Goal: Use online tool/utility: Utilize a website feature to perform a specific function

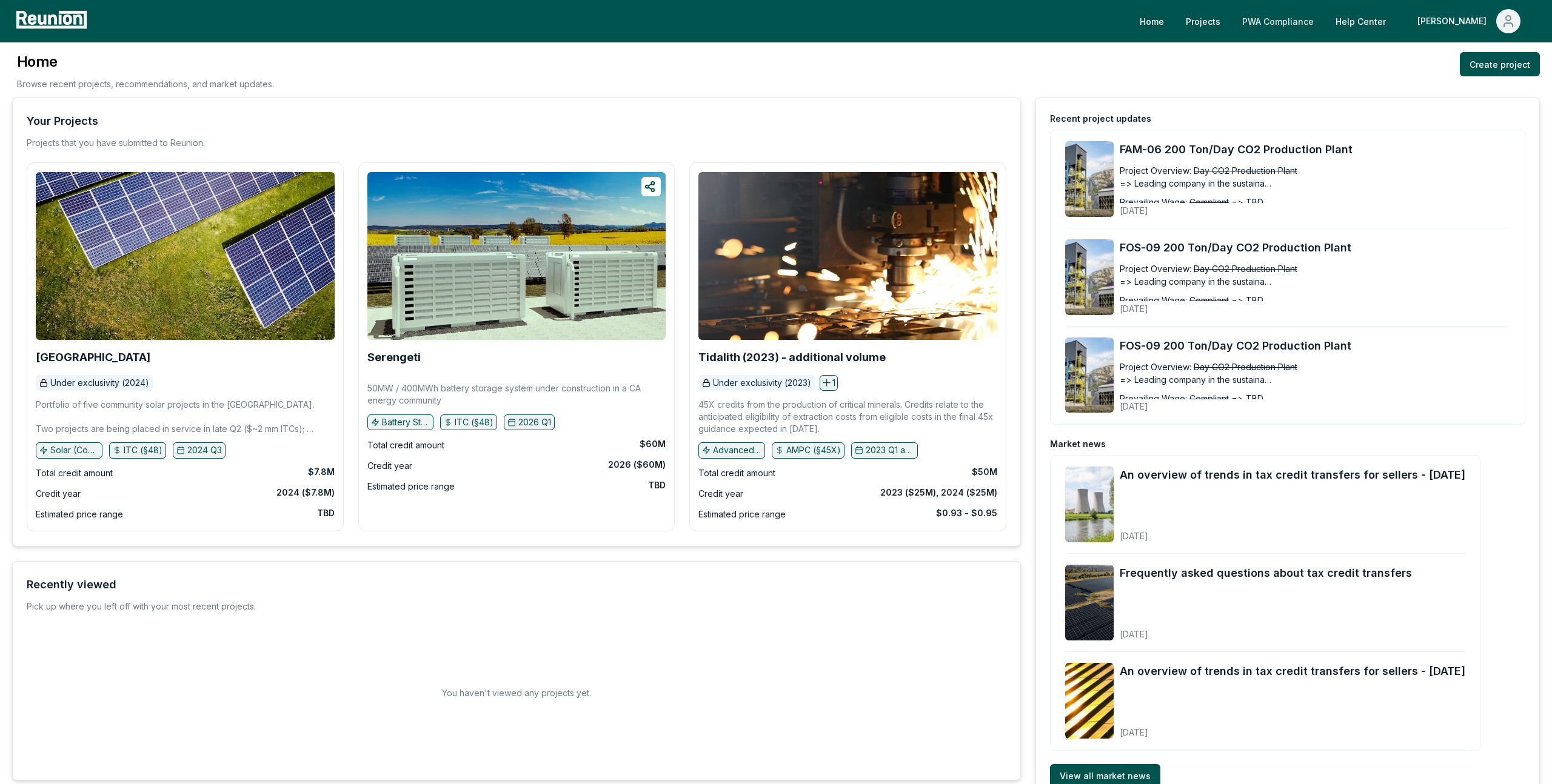
click at [1313, 27] on link "PWA Compliance" at bounding box center [1277, 21] width 91 height 24
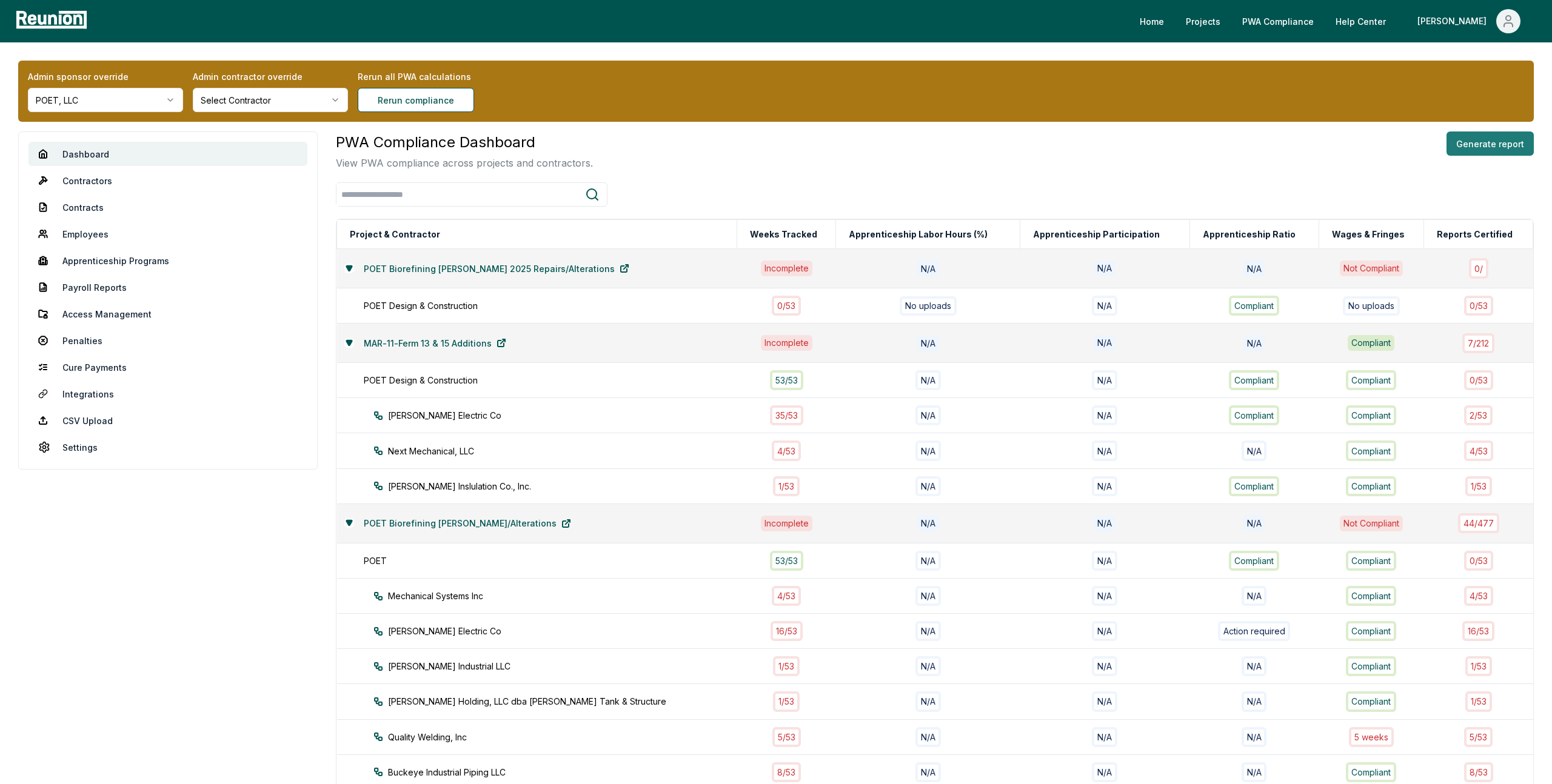
click at [1479, 141] on button "Generate report" at bounding box center [1490, 143] width 87 height 24
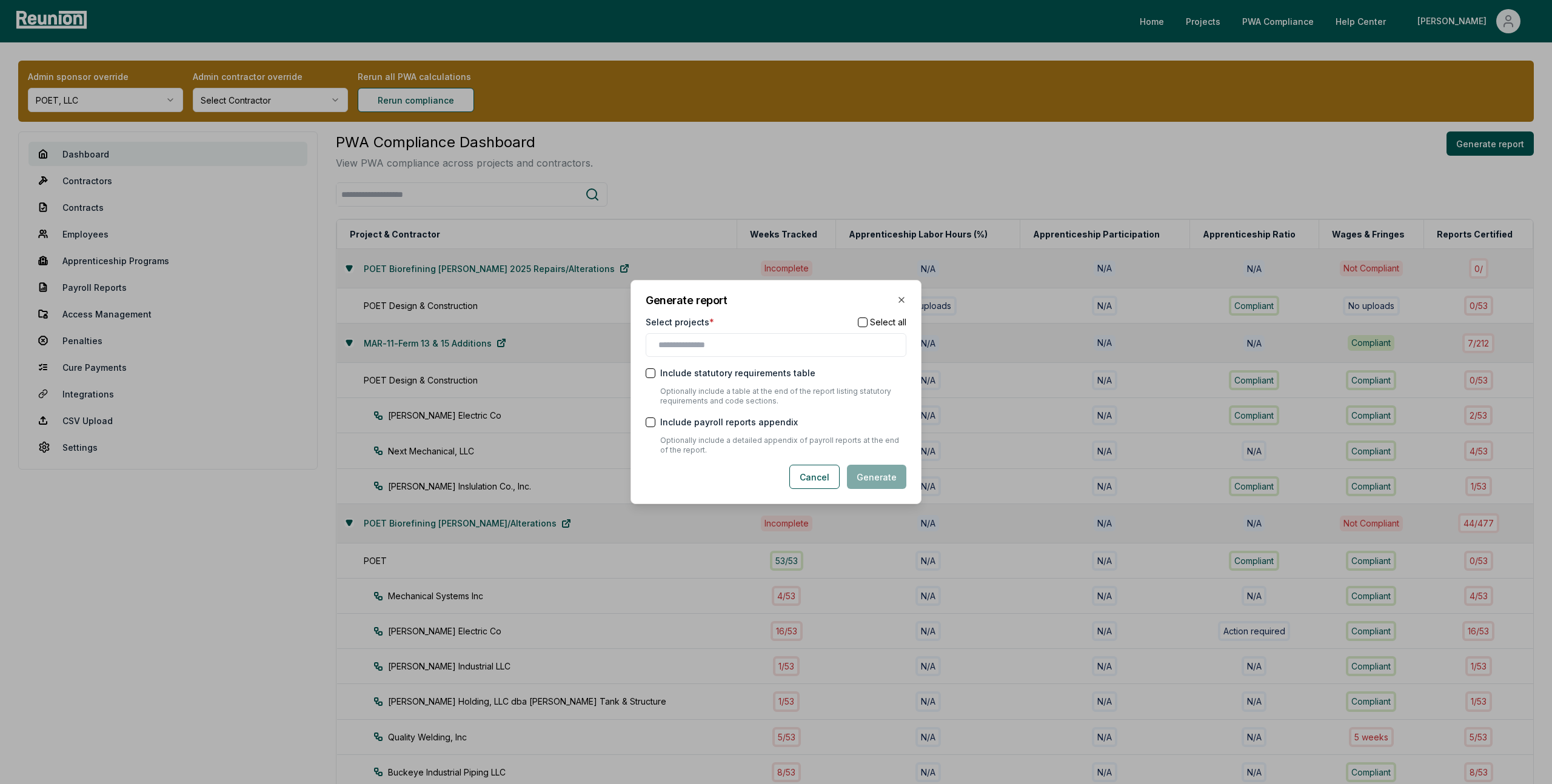
click at [852, 336] on div at bounding box center [776, 345] width 261 height 23
click at [847, 347] on input "text" at bounding box center [778, 345] width 240 height 13
click at [810, 373] on div "MAR-11-Ferm 13 & 15 Additions" at bounding box center [776, 369] width 255 height 20
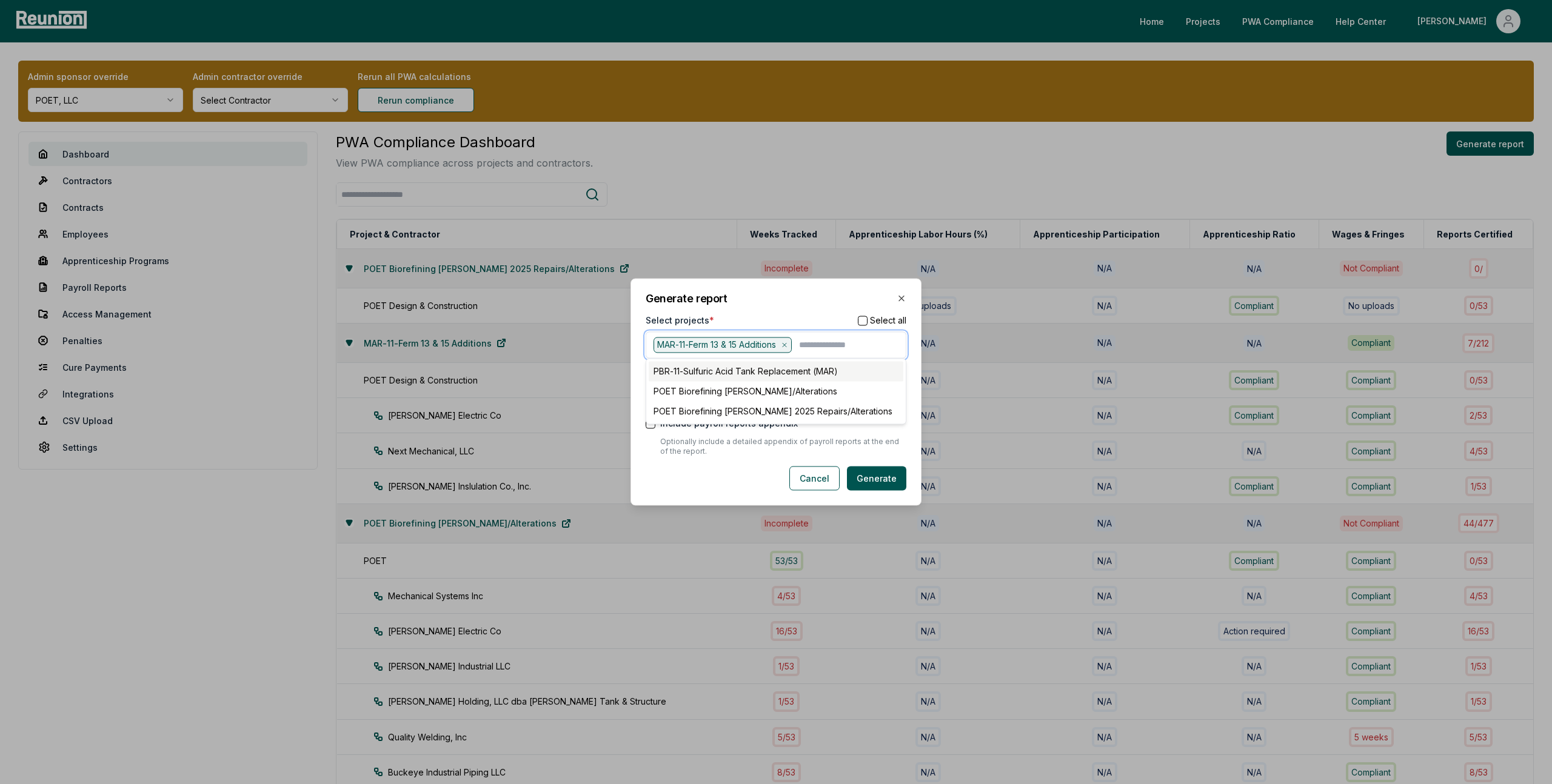
click at [809, 378] on div "PBR-11-Sulfuric Acid Tank Replacement (MAR)" at bounding box center [776, 371] width 255 height 20
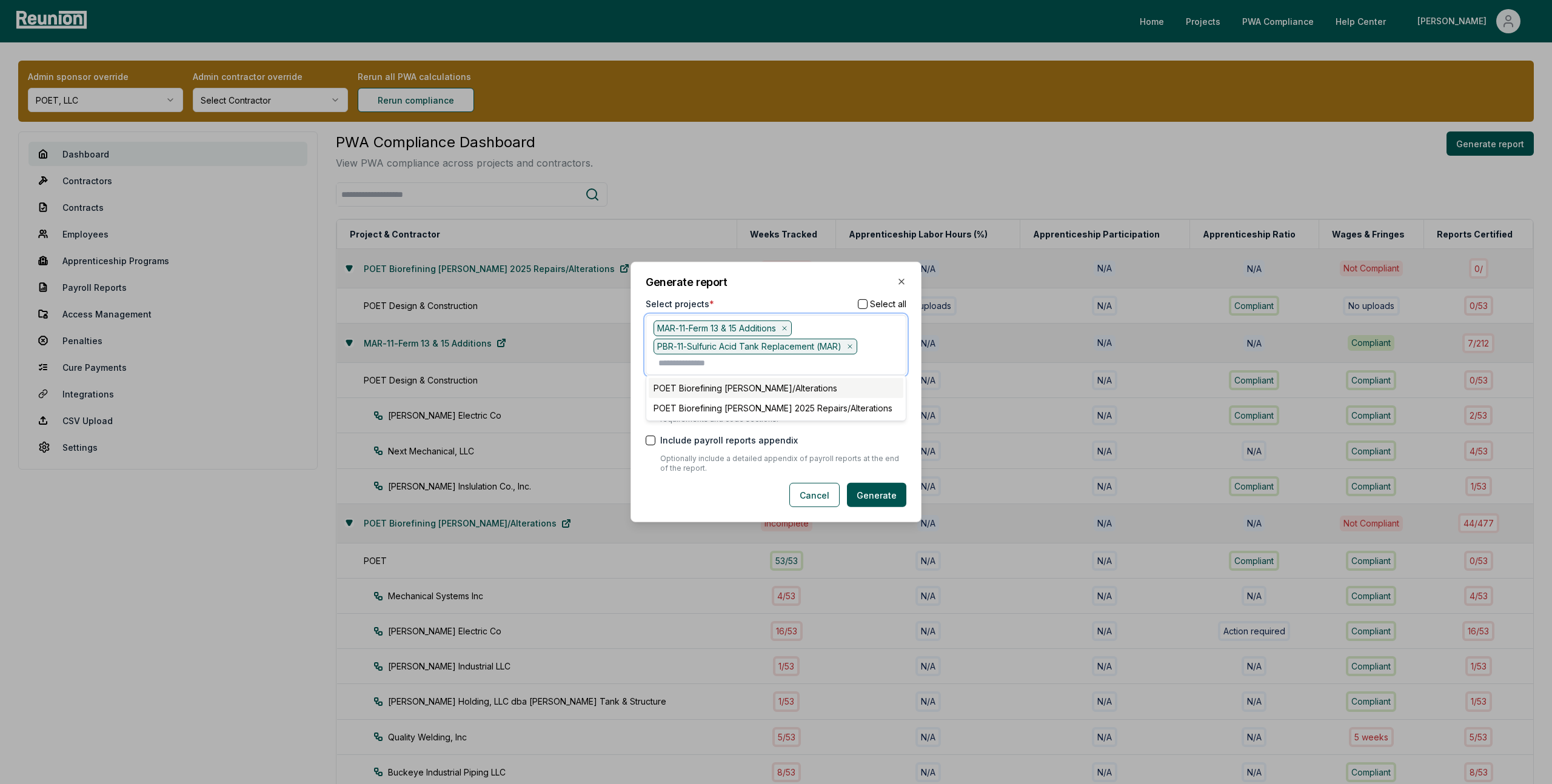
click at [809, 383] on div "POET Biorefining [PERSON_NAME]/Alterations" at bounding box center [776, 388] width 255 height 20
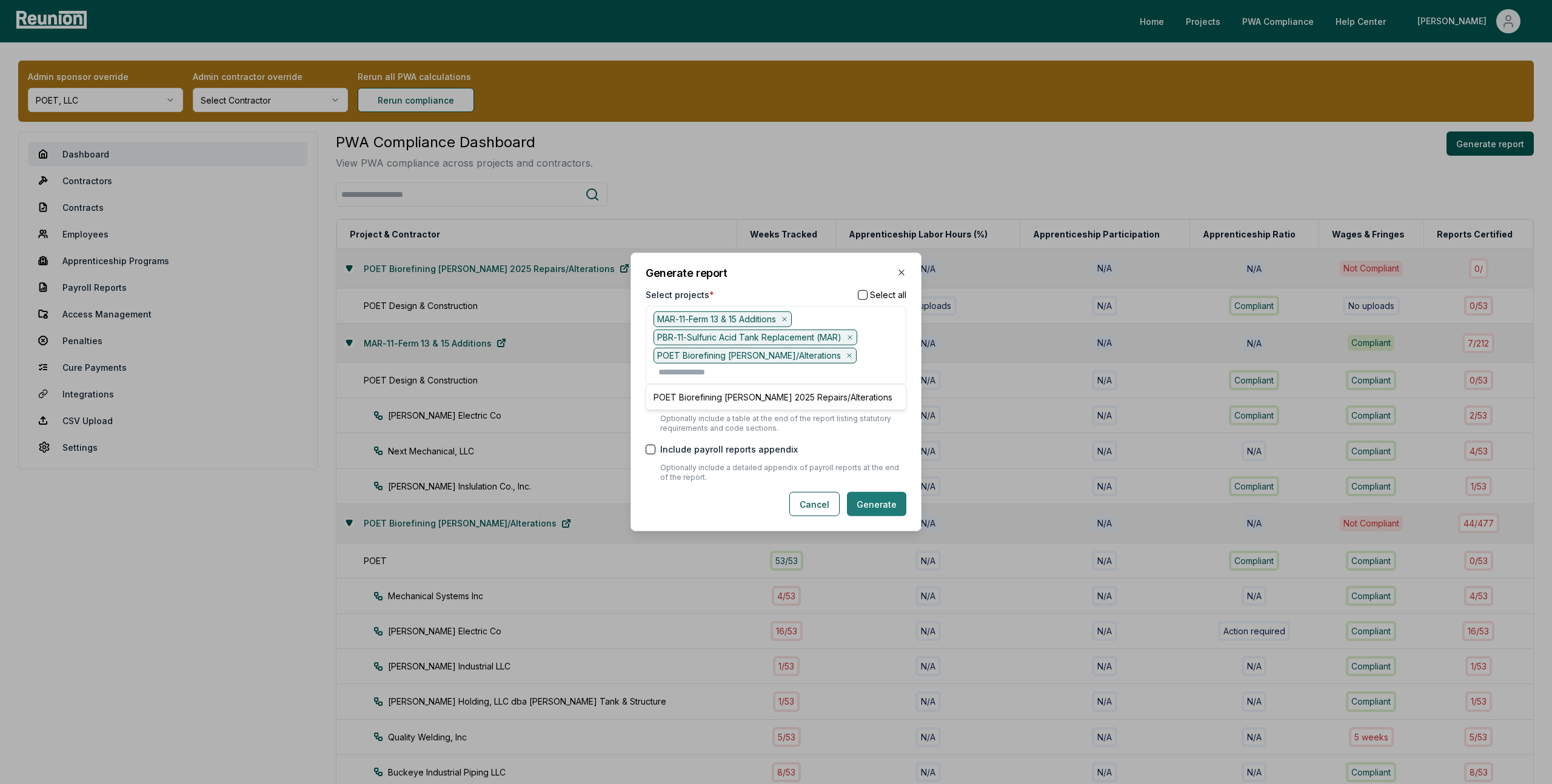
click at [889, 507] on button "Generate" at bounding box center [877, 504] width 60 height 24
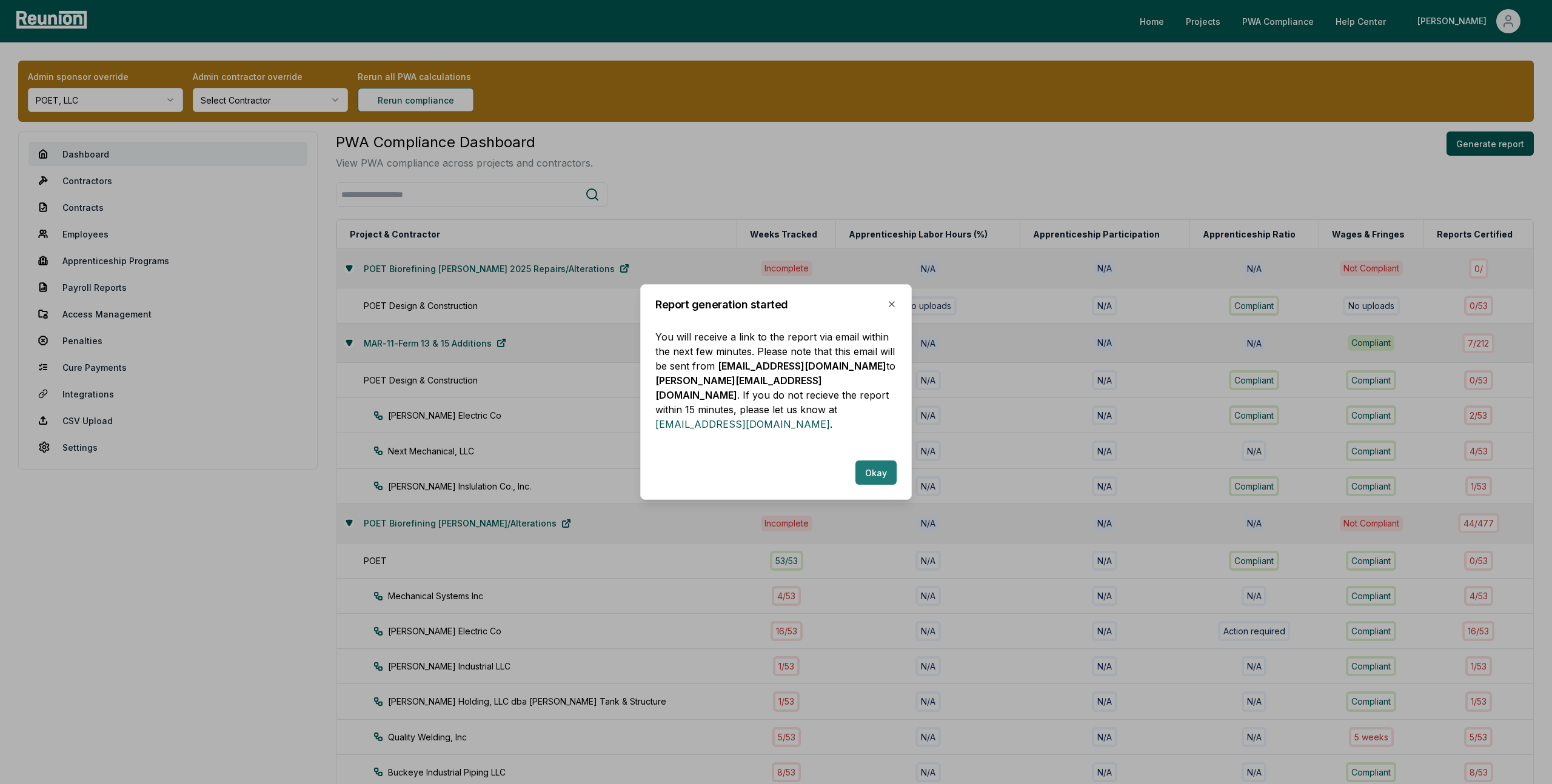
click at [877, 467] on button "Okay" at bounding box center [875, 472] width 41 height 24
